Goal: Task Accomplishment & Management: Manage account settings

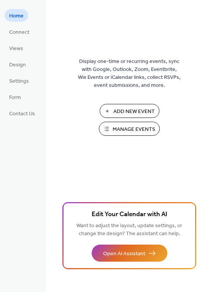
click at [127, 127] on span "Manage Events" at bounding box center [133, 130] width 43 height 8
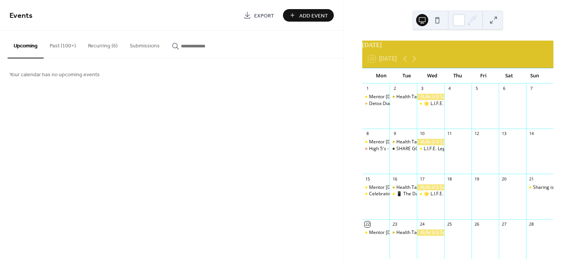
click at [58, 45] on button "Past (100+)" at bounding box center [63, 44] width 38 height 27
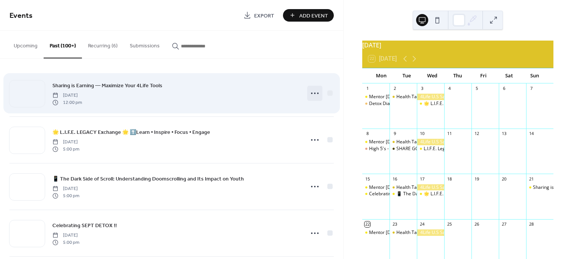
click at [314, 93] on icon at bounding box center [315, 93] width 12 height 12
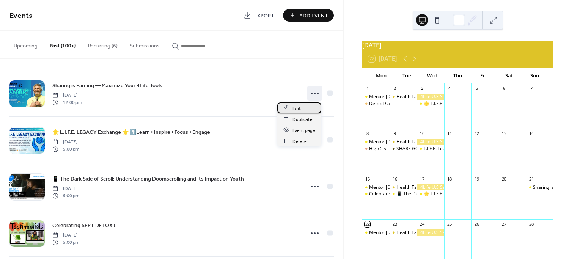
click at [301, 109] on div "Edit" at bounding box center [299, 107] width 44 height 11
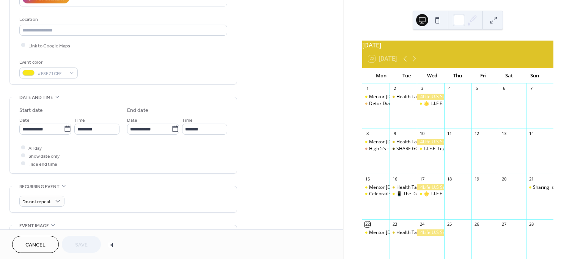
scroll to position [173, 0]
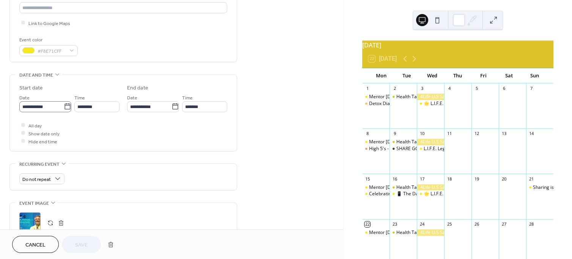
click at [65, 106] on icon at bounding box center [68, 107] width 8 height 8
click at [64, 106] on input "**********" at bounding box center [41, 106] width 44 height 11
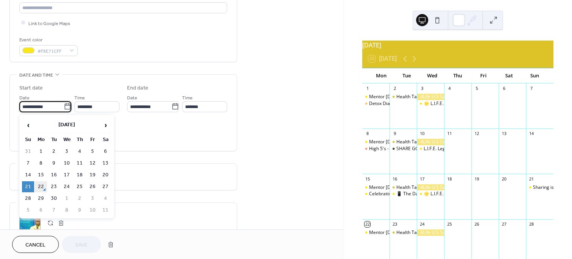
click at [41, 186] on td "22" at bounding box center [41, 186] width 12 height 11
type input "**********"
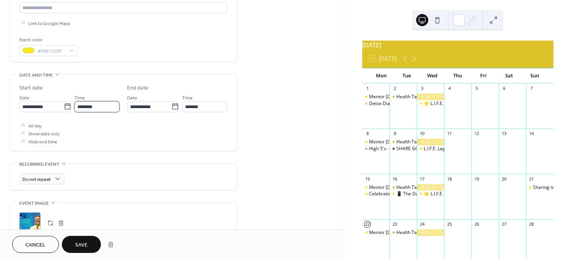
click at [83, 105] on input "********" at bounding box center [96, 106] width 45 height 11
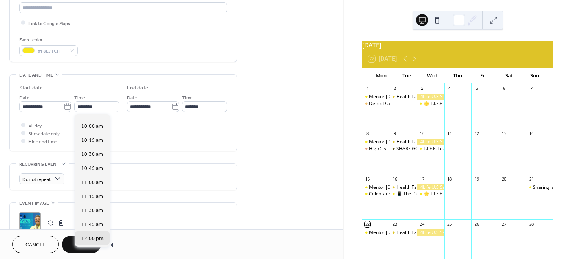
scroll to position [441, 0]
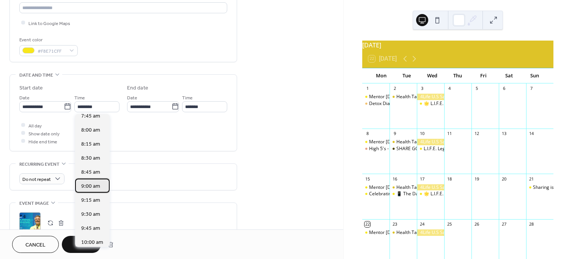
click at [94, 185] on span "9:00 am" at bounding box center [90, 186] width 19 height 8
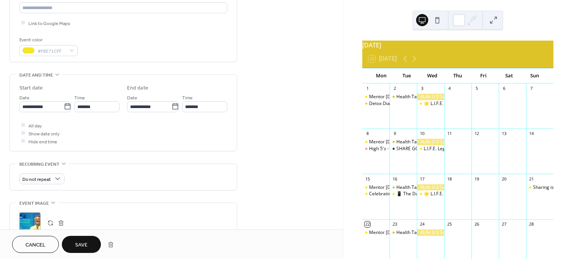
type input "*******"
type input "********"
click at [84, 242] on span "Save" at bounding box center [81, 245] width 13 height 8
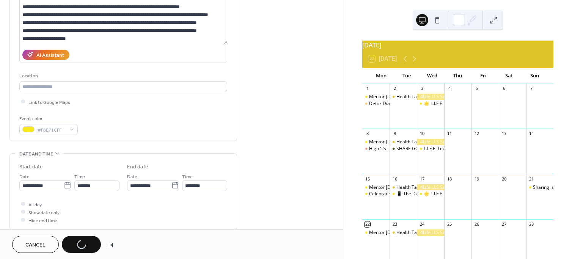
scroll to position [0, 0]
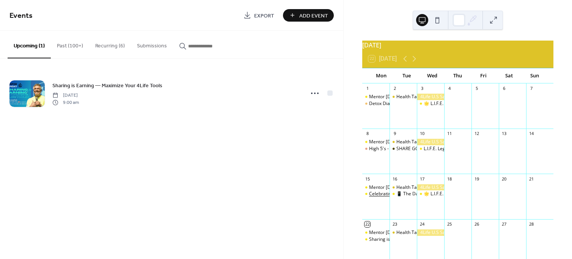
click at [382, 197] on div "Celebrating SEPT DETOX !!" at bounding box center [397, 194] width 56 height 6
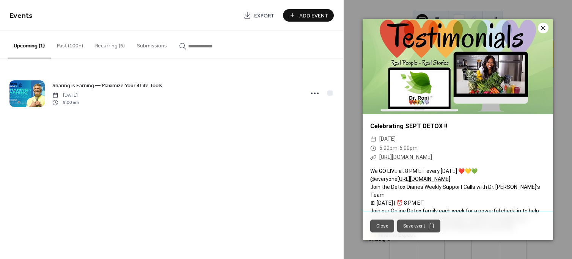
click at [542, 25] on icon at bounding box center [543, 28] width 9 height 9
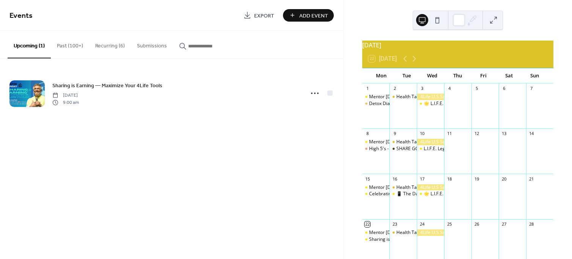
click at [109, 46] on button "Recurring (6)" at bounding box center [110, 44] width 42 height 27
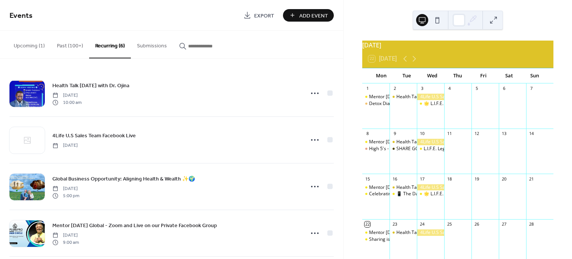
scroll to position [45, 0]
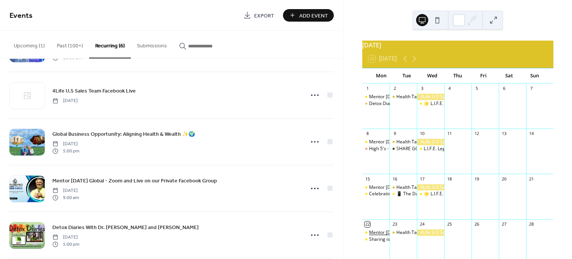
click at [386, 236] on div "Mentor Monday Global - Zoom and Live on our Private Facebook Group" at bounding box center [442, 233] width 147 height 6
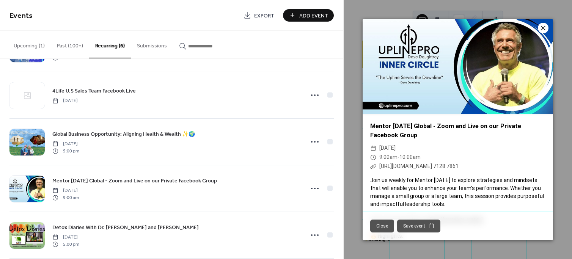
click at [543, 24] on icon at bounding box center [543, 28] width 9 height 9
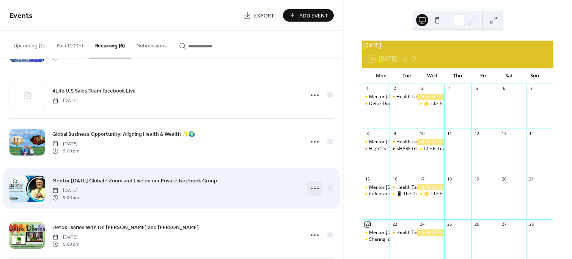
click at [312, 186] on icon at bounding box center [315, 189] width 12 height 12
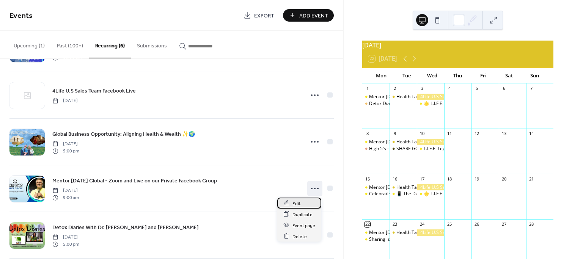
click at [303, 203] on div "Edit" at bounding box center [299, 203] width 44 height 11
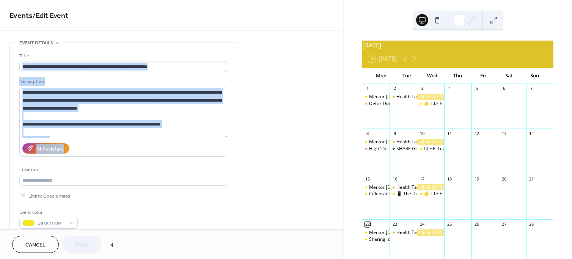
drag, startPoint x: 341, startPoint y: 67, endPoint x: 338, endPoint y: 88, distance: 20.7
click at [37, 241] on span "Cancel" at bounding box center [35, 245] width 20 height 8
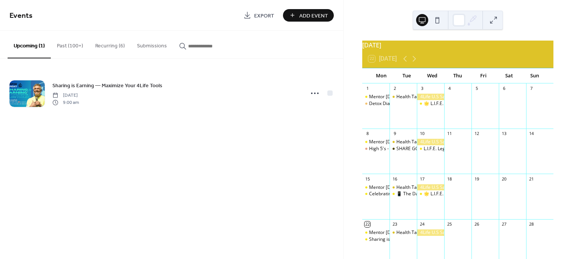
click at [65, 44] on button "Past (100+)" at bounding box center [70, 44] width 38 height 27
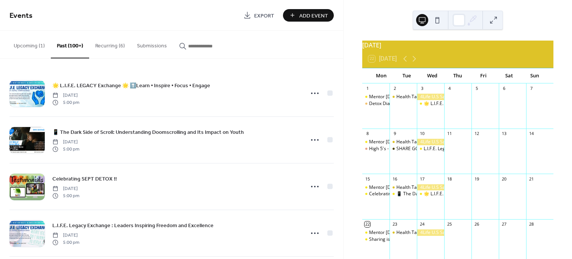
click at [107, 46] on button "Recurring (6)" at bounding box center [110, 44] width 42 height 27
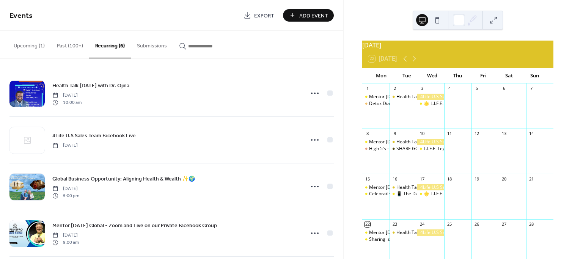
drag, startPoint x: 341, startPoint y: 106, endPoint x: 341, endPoint y: 113, distance: 6.8
click at [341, 113] on div "Health Talk Tuesday with Dr. Ojina Tuesday, August 27, 2024 10:00 am 4Life U.S …" at bounding box center [172, 159] width 344 height 200
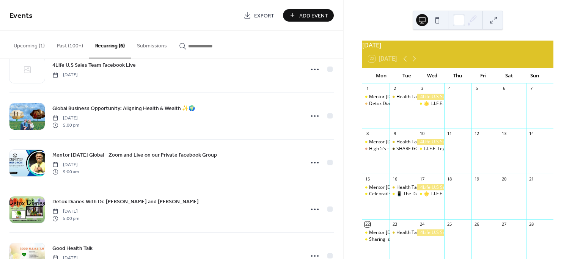
scroll to position [102, 0]
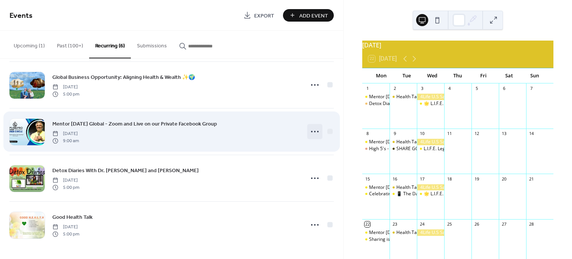
click at [315, 130] on icon at bounding box center [315, 132] width 12 height 12
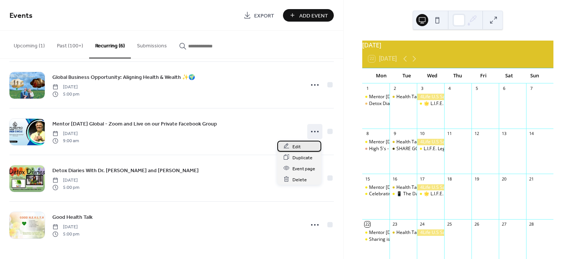
click at [295, 146] on span "Edit" at bounding box center [297, 147] width 8 height 8
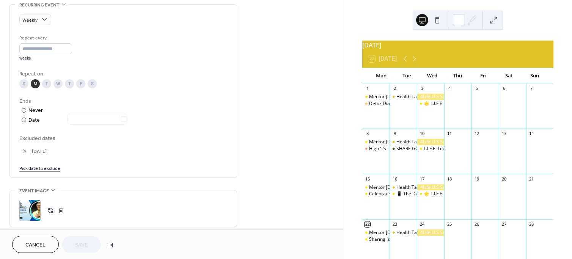
scroll to position [331, 0]
click at [28, 169] on link "Pick date to exclude" at bounding box center [39, 170] width 41 height 8
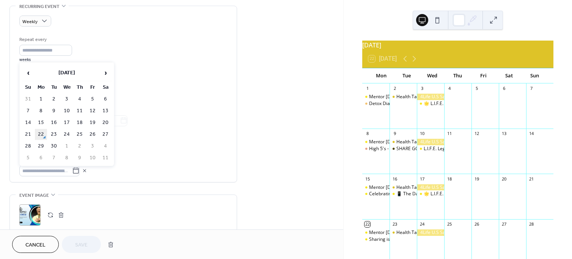
click at [41, 134] on td "22" at bounding box center [41, 134] width 12 height 11
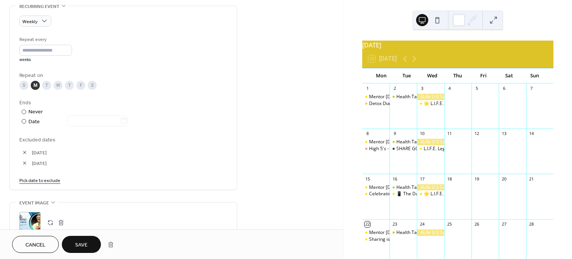
click at [79, 246] on span "Save" at bounding box center [81, 245] width 13 height 8
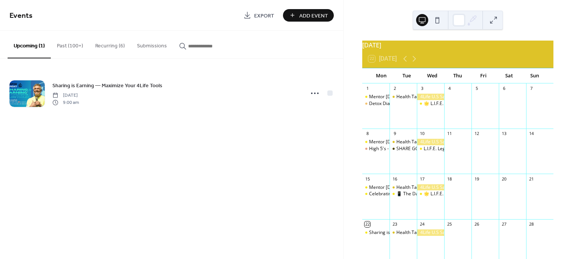
click at [107, 46] on button "Recurring (6)" at bounding box center [110, 44] width 42 height 27
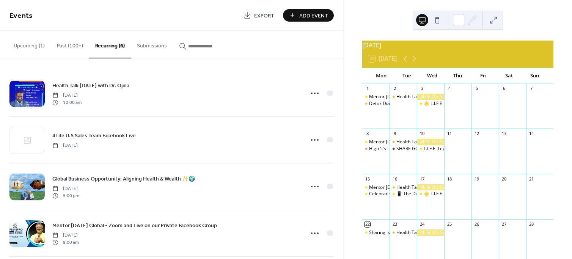
click at [62, 44] on button "Past (100+)" at bounding box center [70, 44] width 38 height 27
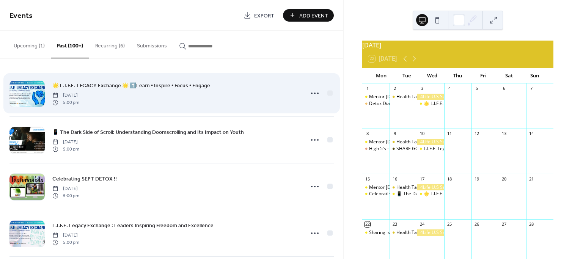
click at [89, 83] on span "🌟 L.I.F.E. LEGACY Exchange 🌟 ⬆️Learn • Inspire • Focus • Engage" at bounding box center [131, 86] width 158 height 8
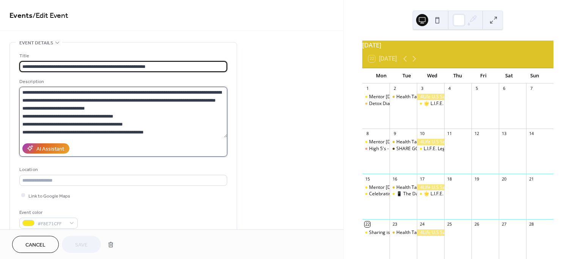
click at [64, 120] on textarea "**********" at bounding box center [123, 112] width 208 height 51
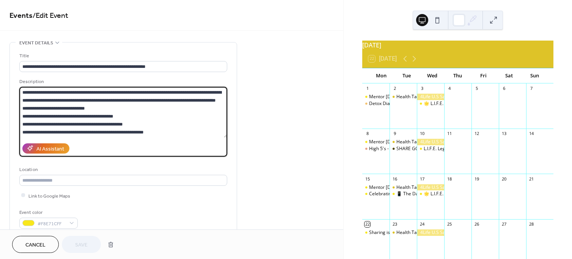
drag, startPoint x: 72, startPoint y: 134, endPoint x: 14, endPoint y: 80, distance: 78.7
click at [14, 80] on div "**********" at bounding box center [123, 139] width 227 height 192
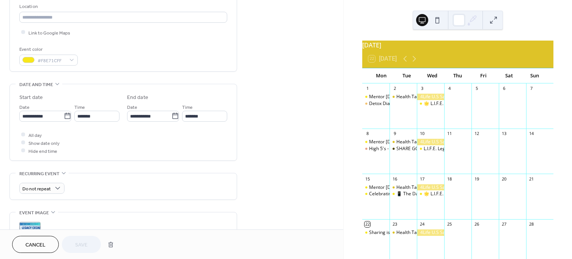
scroll to position [184, 0]
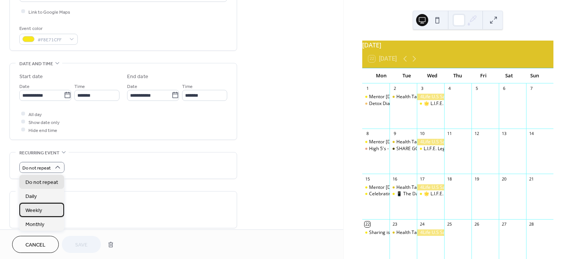
click at [44, 211] on div "Weekly" at bounding box center [41, 210] width 45 height 14
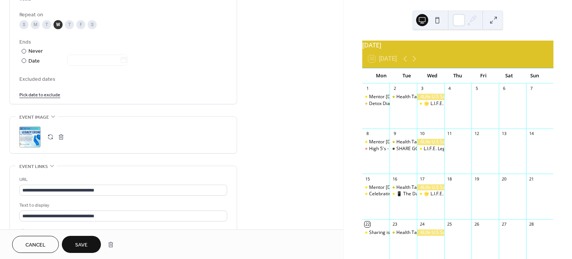
scroll to position [400, 0]
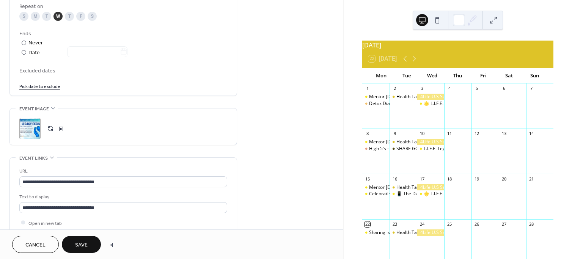
click at [81, 244] on span "Save" at bounding box center [81, 245] width 13 height 8
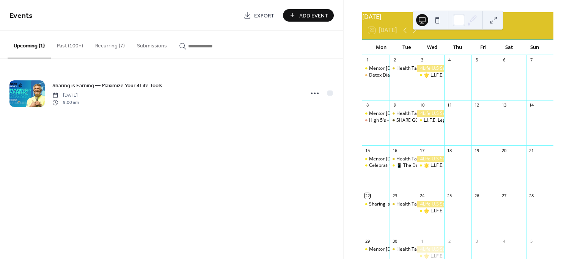
scroll to position [10, 0]
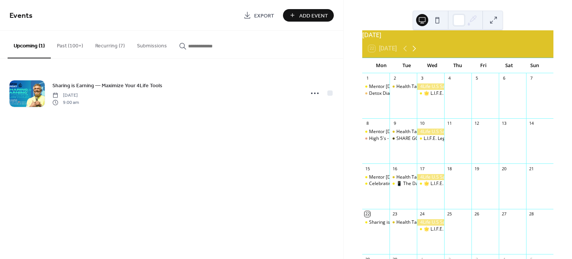
click at [416, 52] on icon at bounding box center [414, 49] width 3 height 6
click at [62, 44] on button "Past (100+)" at bounding box center [70, 44] width 38 height 27
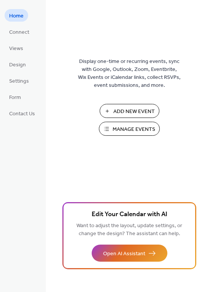
click at [126, 111] on span "Add New Event" at bounding box center [133, 112] width 41 height 8
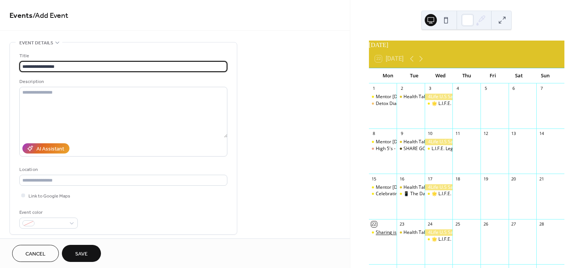
type input "**********"
click at [74, 222] on div at bounding box center [48, 223] width 58 height 11
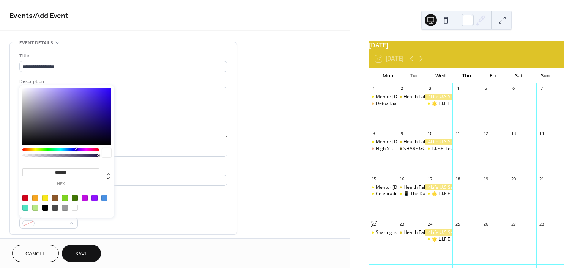
click at [35, 148] on div at bounding box center [60, 149] width 77 height 3
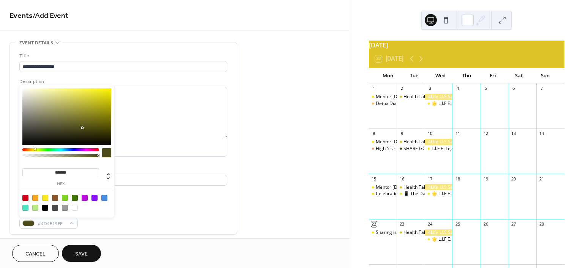
click at [47, 88] on div at bounding box center [66, 116] width 89 height 57
click at [32, 148] on div at bounding box center [60, 149] width 77 height 3
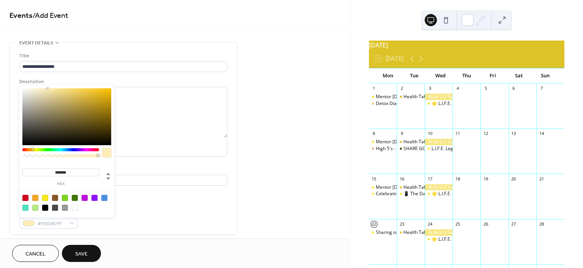
click at [35, 149] on div at bounding box center [60, 149] width 77 height 3
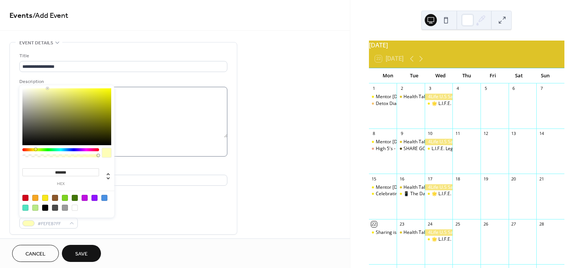
drag, startPoint x: 51, startPoint y: 88, endPoint x: 139, endPoint y: 93, distance: 87.5
click at [139, 93] on body "**********" at bounding box center [291, 134] width 583 height 268
click at [107, 90] on div at bounding box center [66, 116] width 89 height 57
type input "*******"
